Goal: Task Accomplishment & Management: Complete application form

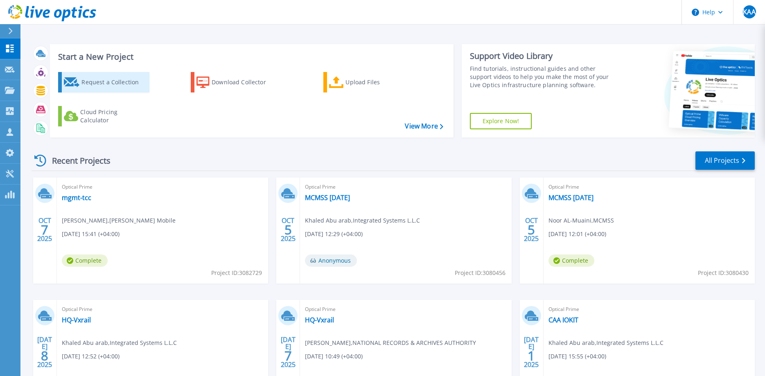
click at [114, 81] on div "Request a Collection" at bounding box center [114, 82] width 66 height 16
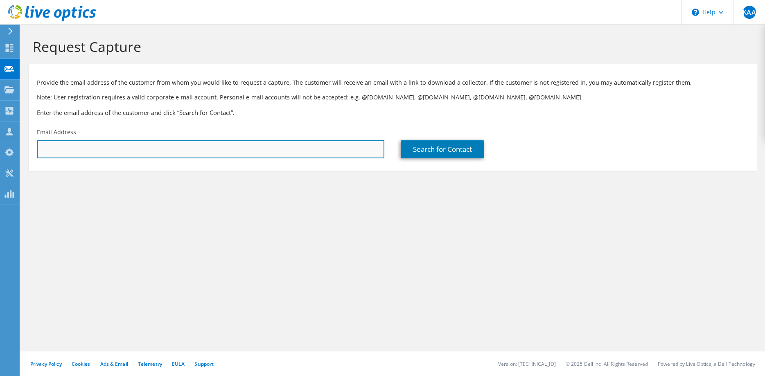
click at [114, 155] on input "text" at bounding box center [211, 149] width 348 height 18
paste input "shadi.abouharfoush@khatibalami.com"
type input "shadi.abouharfoush@khatibalami.com"
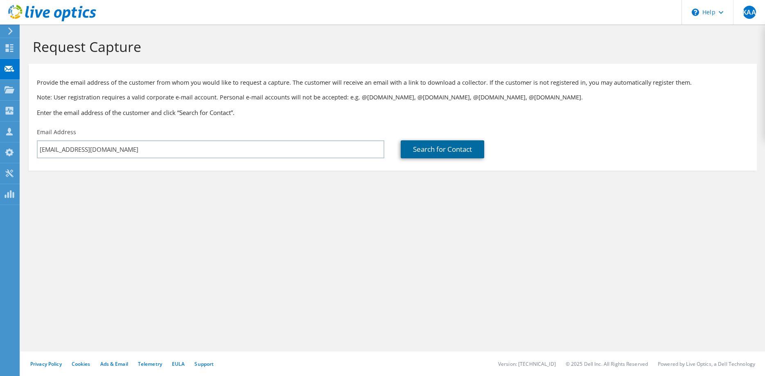
click at [458, 153] on link "Search for Contact" at bounding box center [443, 149] width 84 height 18
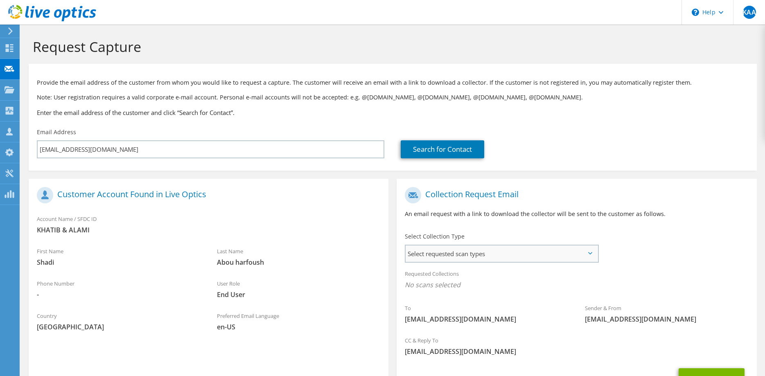
click at [456, 250] on span "Select requested scan types" at bounding box center [502, 254] width 192 height 16
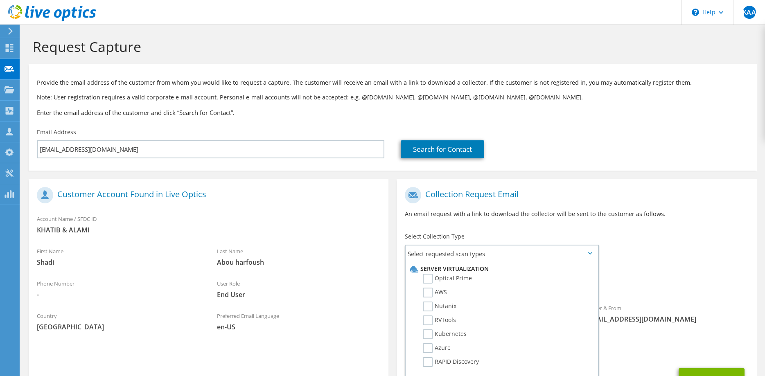
scroll to position [42, 0]
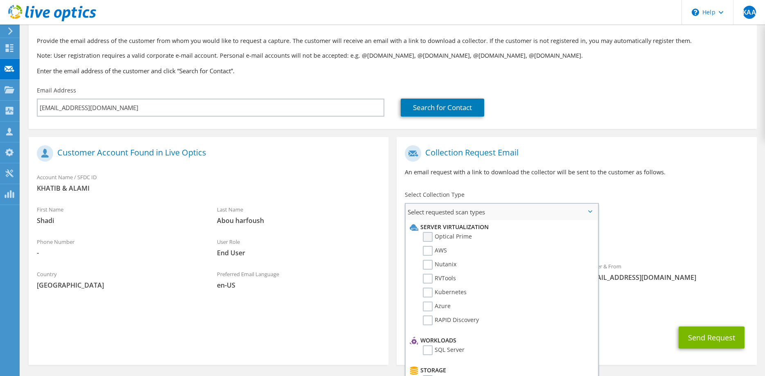
click at [429, 238] on label "Optical Prime" at bounding box center [447, 237] width 49 height 10
click at [0, 0] on input "Optical Prime" at bounding box center [0, 0] width 0 height 0
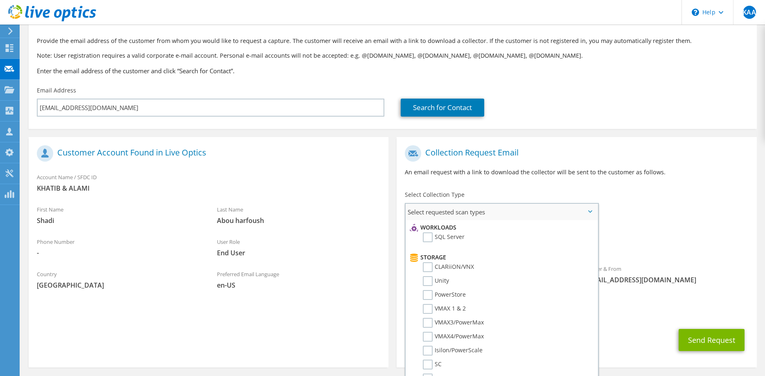
scroll to position [125, 0]
click at [427, 269] on label "Unity" at bounding box center [436, 269] width 26 height 10
click at [0, 0] on input "Unity" at bounding box center [0, 0] width 0 height 0
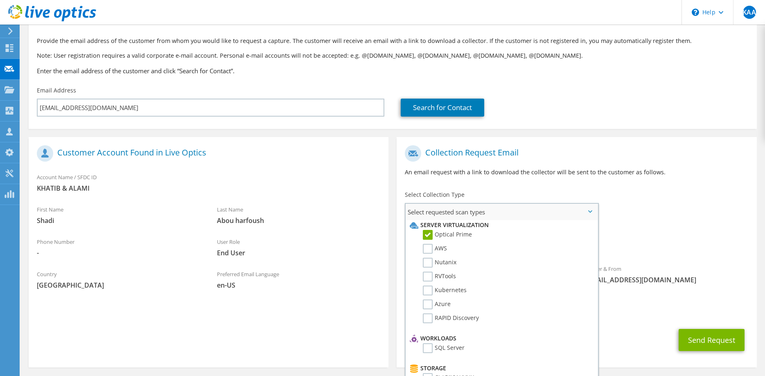
scroll to position [0, 0]
click at [426, 281] on label "RVTools" at bounding box center [439, 279] width 33 height 10
click at [0, 0] on input "RVTools" at bounding box center [0, 0] width 0 height 0
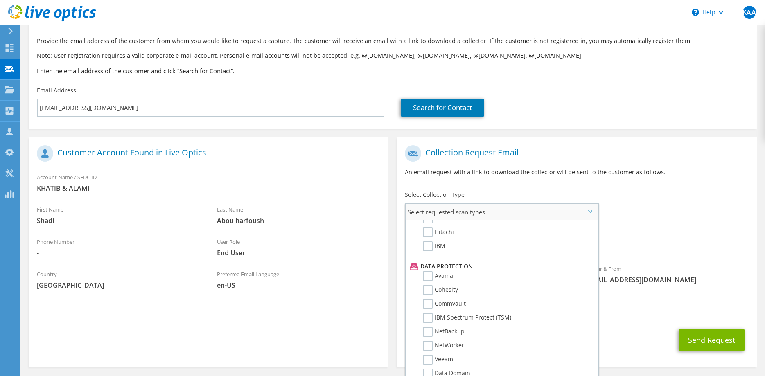
scroll to position [334, 0]
click at [429, 353] on label "Data Domain" at bounding box center [447, 355] width 48 height 10
click at [0, 0] on input "Data Domain" at bounding box center [0, 0] width 0 height 0
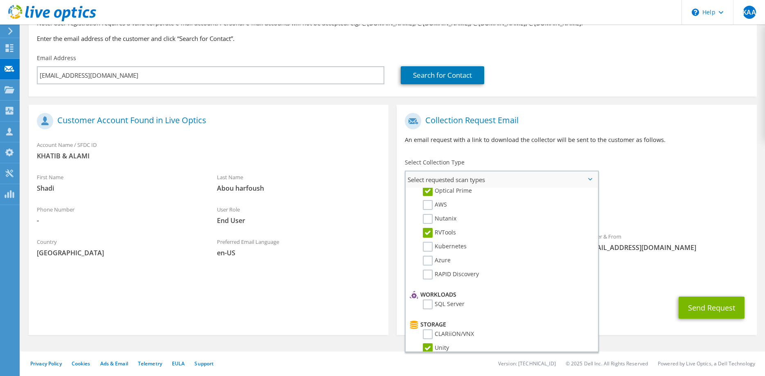
scroll to position [0, 0]
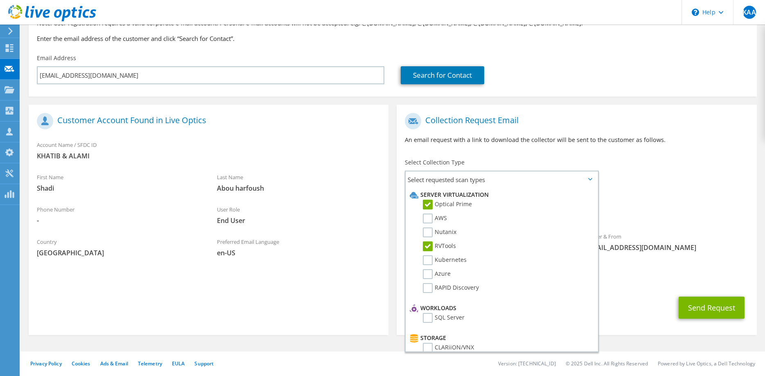
drag, startPoint x: 654, startPoint y: 293, endPoint x: 645, endPoint y: 301, distance: 12.2
click at [654, 294] on div "Send Request" at bounding box center [577, 308] width 360 height 30
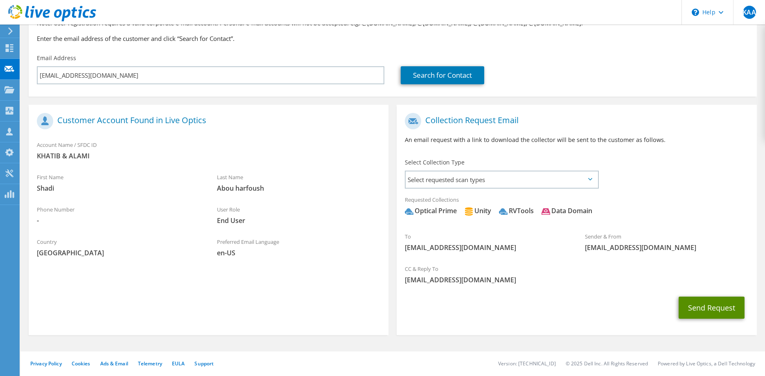
click at [698, 311] on button "Send Request" at bounding box center [712, 308] width 66 height 22
